Goal: Transaction & Acquisition: Purchase product/service

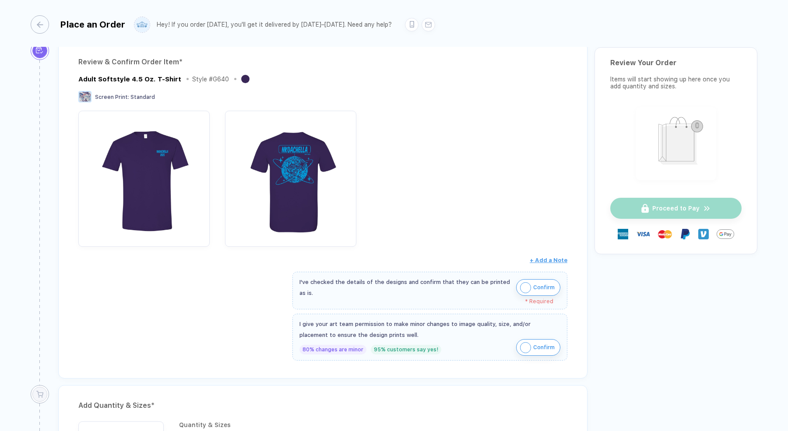
scroll to position [123, 0]
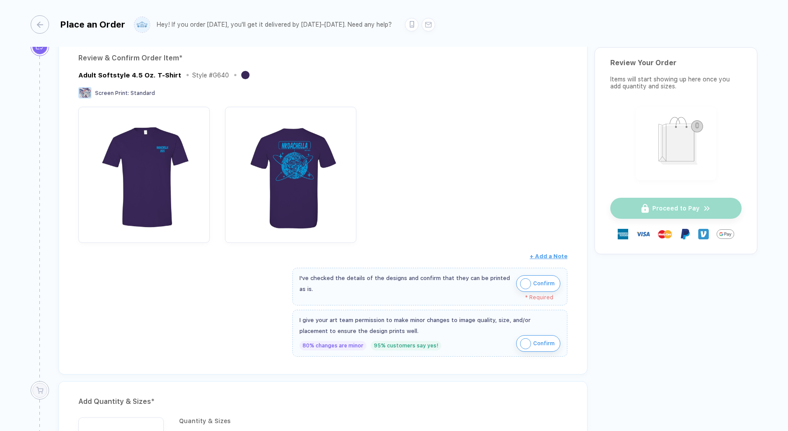
click at [527, 339] on img "button" at bounding box center [525, 344] width 11 height 11
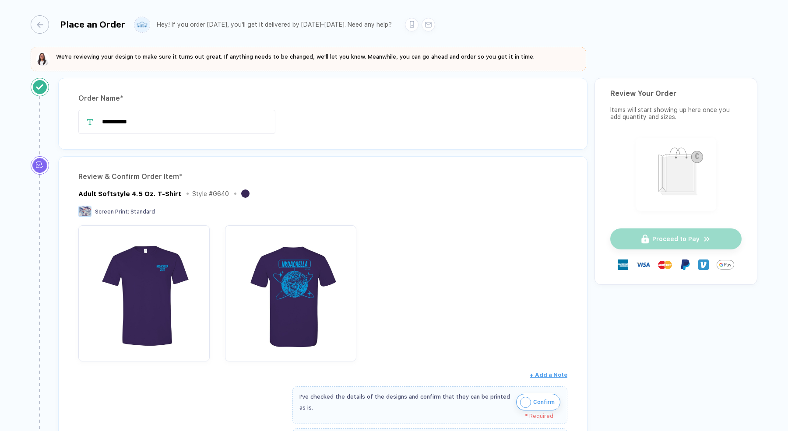
scroll to position [5, 0]
click at [143, 120] on input "**********" at bounding box center [176, 121] width 197 height 24
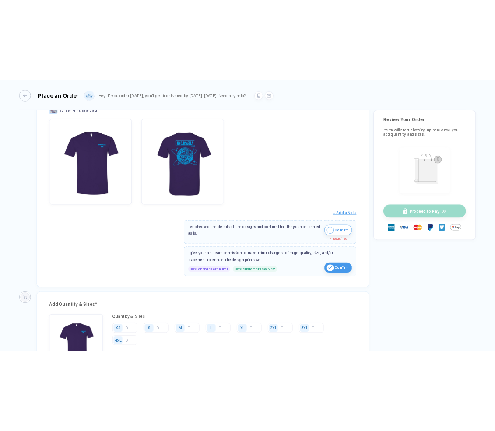
scroll to position [0, 0]
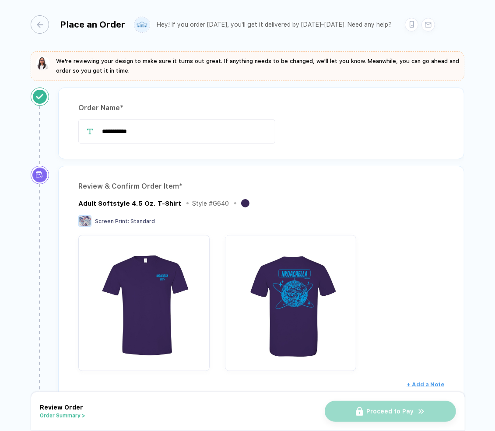
type input "**********"
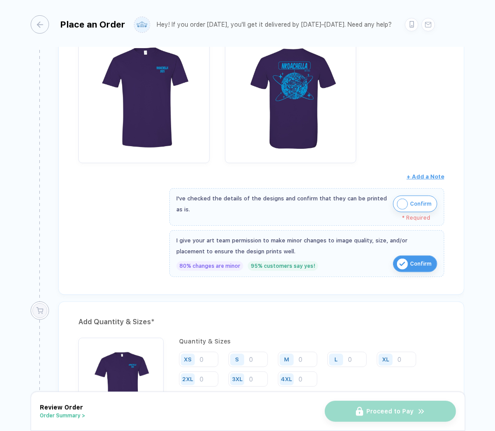
scroll to position [224, 0]
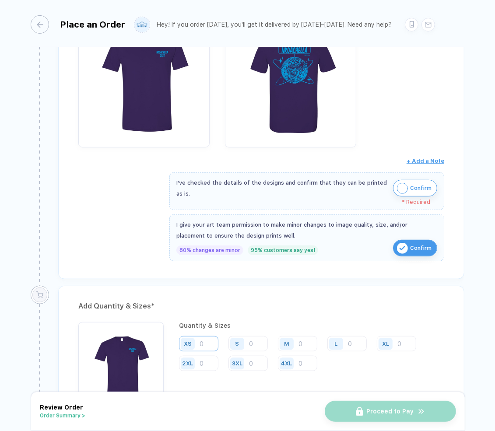
click at [201, 342] on input "number" at bounding box center [198, 343] width 39 height 15
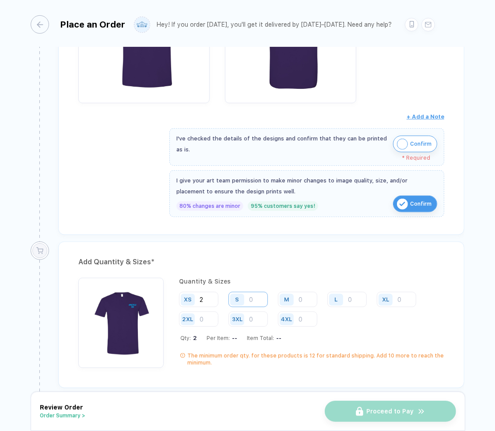
scroll to position [272, 0]
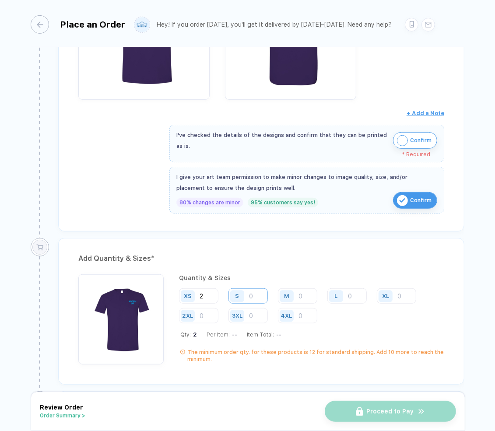
type input "2"
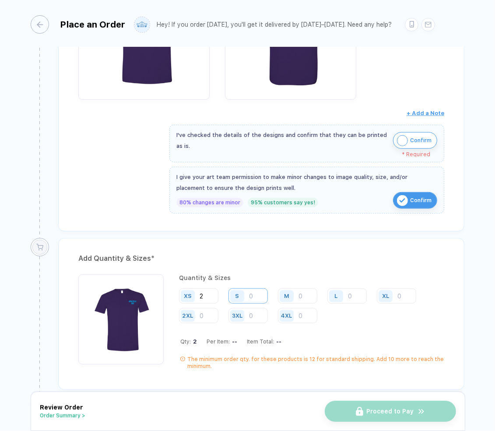
click at [252, 293] on input "number" at bounding box center [248, 296] width 39 height 15
type input "7"
click at [307, 293] on input "number" at bounding box center [297, 296] width 39 height 15
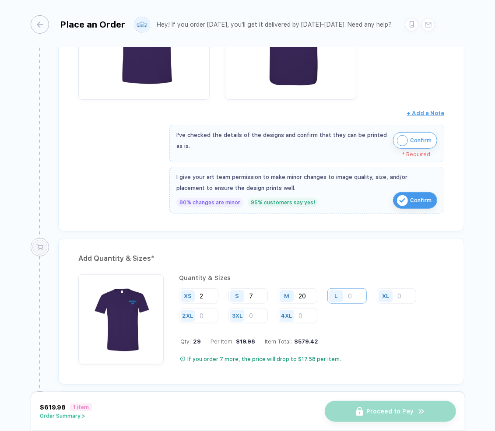
type input "20"
click at [356, 295] on input "number" at bounding box center [347, 296] width 39 height 15
type input "9"
click at [400, 291] on input "number" at bounding box center [396, 296] width 39 height 15
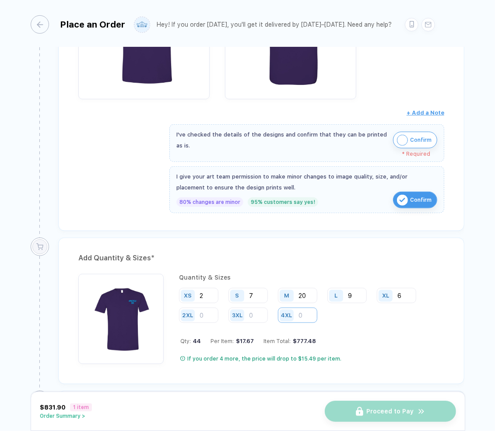
type input "6"
click at [304, 314] on input "number" at bounding box center [297, 315] width 39 height 15
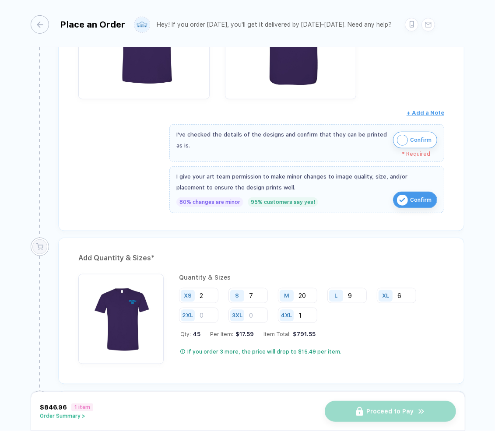
type input "1"
click at [348, 341] on div "Quantity & Sizes XS 2 S 7 M 20 L 9 XL 6 2XL 3XL 4XL 1 Qty: 45 Per Item: $17.59 …" at bounding box center [311, 319] width 265 height 90
click at [208, 291] on input "2" at bounding box center [198, 295] width 39 height 15
type input "5"
type input "2"
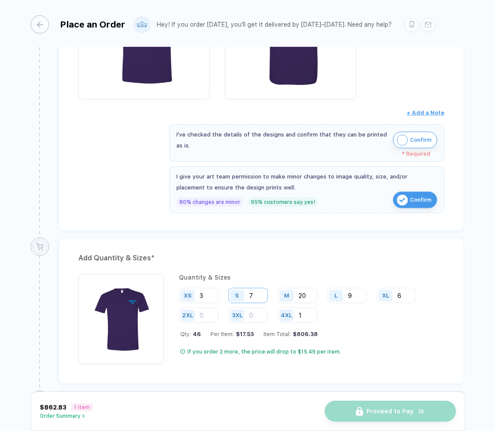
type input "3"
click at [257, 290] on input "7" at bounding box center [248, 295] width 39 height 15
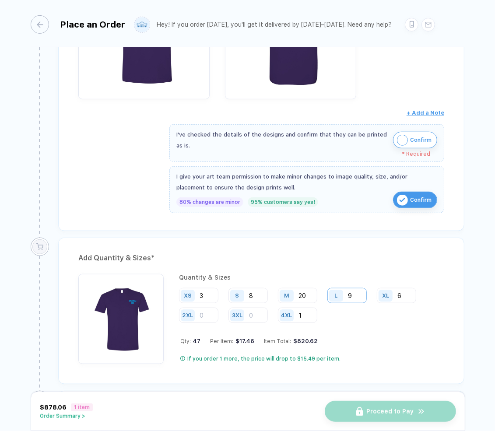
type input "8"
click at [362, 291] on input "9" at bounding box center [347, 295] width 39 height 15
type input "10"
click at [404, 294] on input "6" at bounding box center [396, 295] width 39 height 15
type input "7"
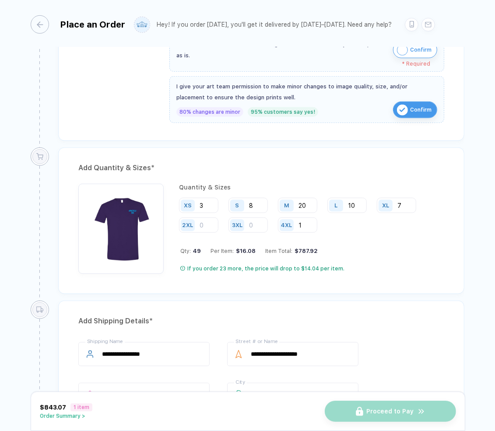
scroll to position [364, 0]
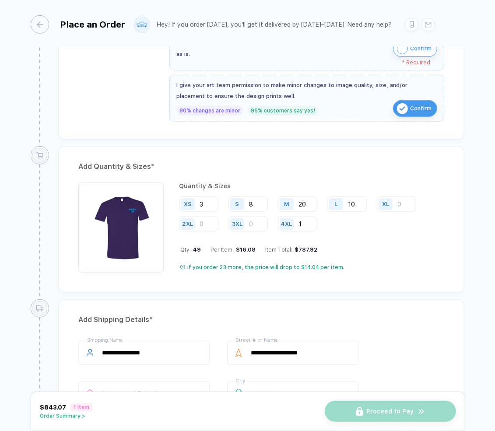
type input "6"
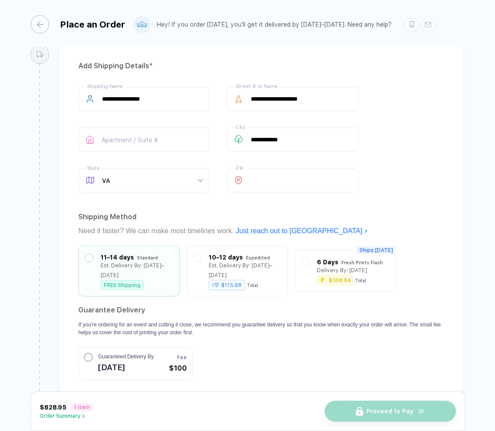
scroll to position [622, 0]
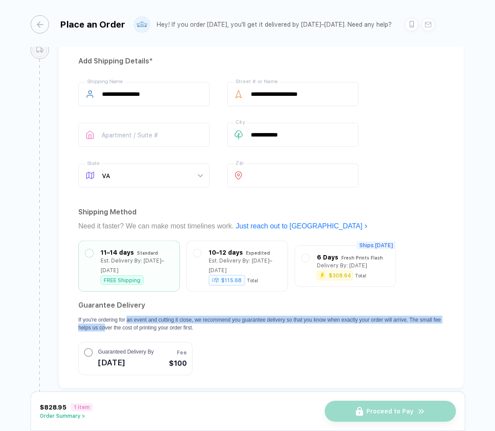
drag, startPoint x: 131, startPoint y: 313, endPoint x: 131, endPoint y: 304, distance: 9.2
click at [131, 316] on p "If you're ordering for an event and cutting it close, we recommend you guarante…" at bounding box center [261, 324] width 366 height 16
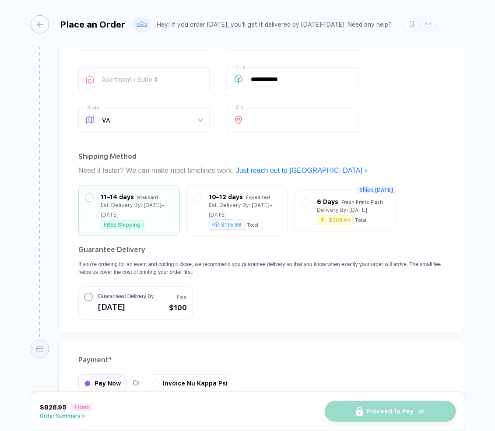
scroll to position [675, 0]
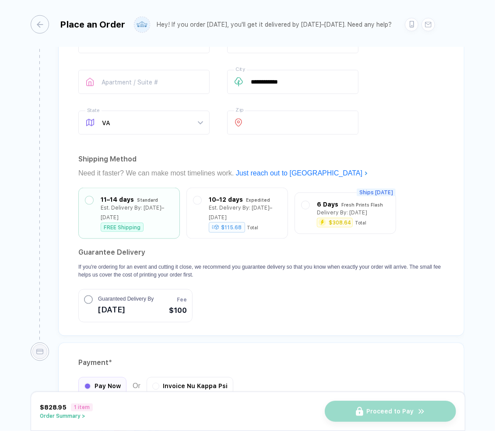
click at [355, 418] on div "Proceed to Pay" at bounding box center [390, 411] width 131 height 21
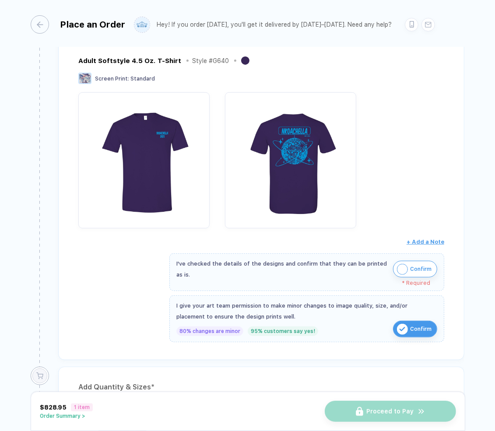
scroll to position [143, 0]
click at [406, 268] on img "button" at bounding box center [402, 269] width 11 height 11
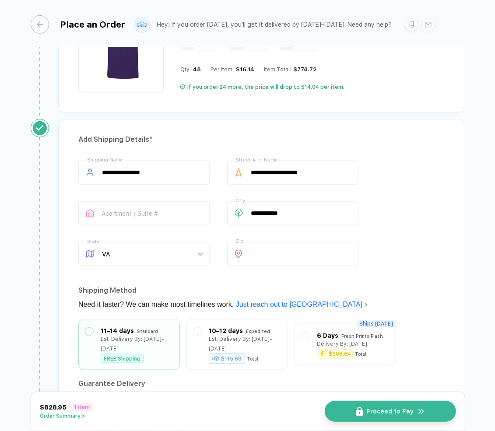
scroll to position [726, 0]
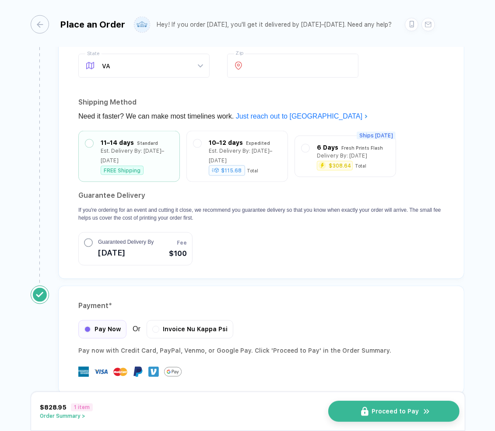
click at [371, 404] on button "Proceed to Pay" at bounding box center [393, 411] width 131 height 21
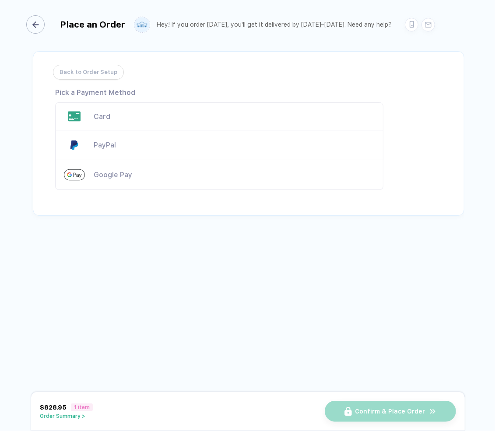
click at [40, 20] on div "button" at bounding box center [35, 24] width 18 height 18
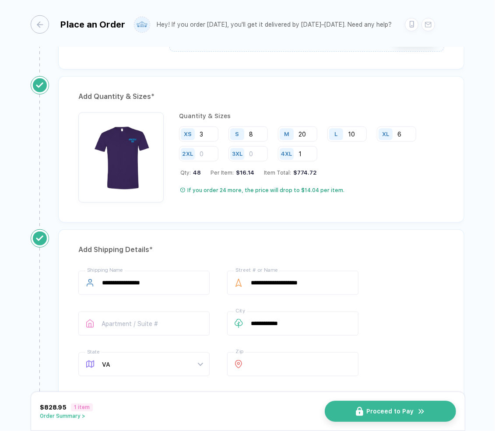
scroll to position [726, 0]
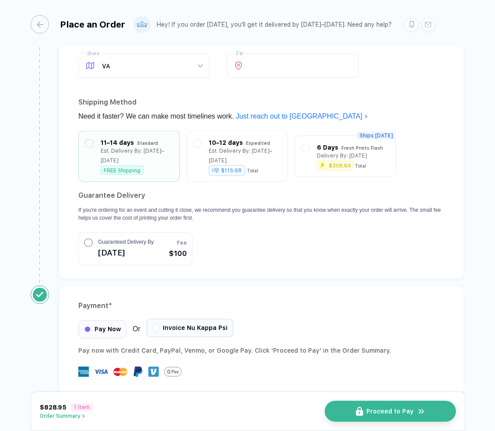
click at [176, 319] on div "Invoice Nu Kappa Psi" at bounding box center [190, 328] width 87 height 18
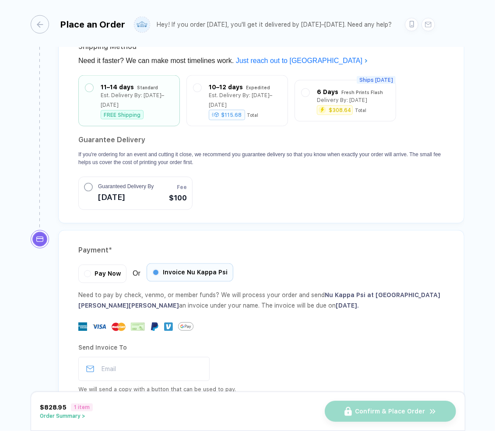
scroll to position [813, 0]
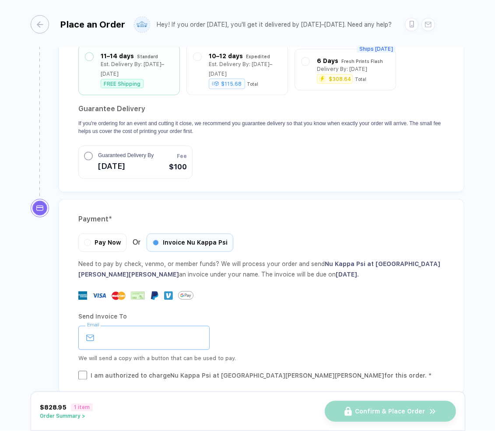
click at [154, 326] on input "email" at bounding box center [143, 338] width 131 height 24
type input "**********"
type input "********"
click at [144, 326] on input "**********" at bounding box center [143, 338] width 131 height 24
drag, startPoint x: 186, startPoint y: 324, endPoint x: 136, endPoint y: 322, distance: 49.9
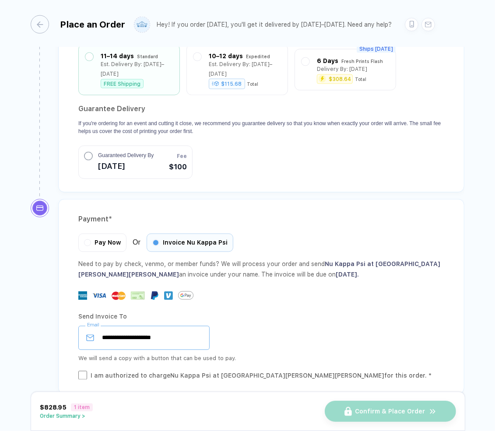
click at [136, 326] on input "**********" at bounding box center [143, 338] width 131 height 24
type input "**********"
click at [81, 354] on div "**********" at bounding box center [261, 344] width 366 height 73
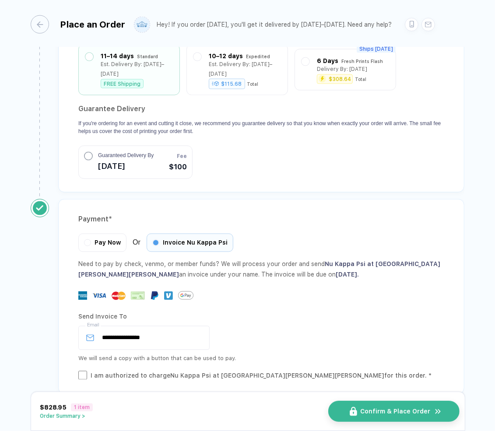
click at [364, 414] on span "Confirm & Place Order" at bounding box center [396, 411] width 70 height 7
